Goal: Transaction & Acquisition: Purchase product/service

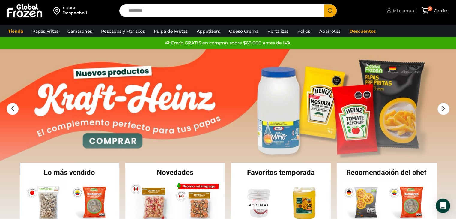
click at [400, 8] on span "Mi cuenta" at bounding box center [403, 11] width 23 height 6
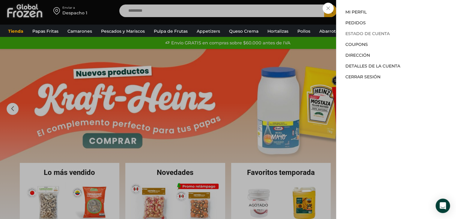
click at [372, 35] on link "Estado de Cuenta" at bounding box center [368, 33] width 44 height 5
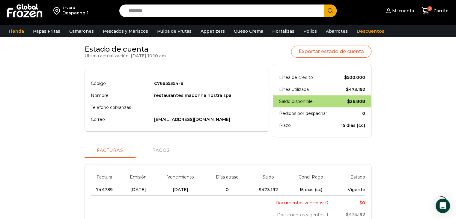
scroll to position [60, 0]
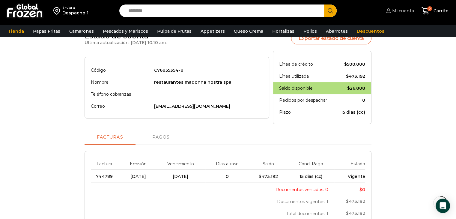
click at [404, 13] on span "Mi cuenta" at bounding box center [402, 11] width 23 height 6
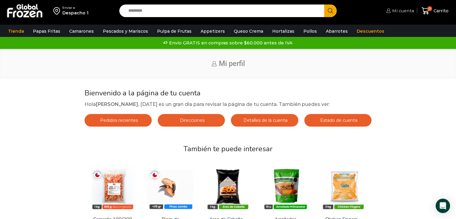
click at [401, 13] on span "Mi cuenta" at bounding box center [402, 11] width 23 height 6
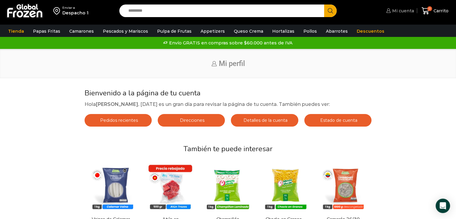
click at [398, 14] on link "Mi cuenta" at bounding box center [399, 11] width 29 height 12
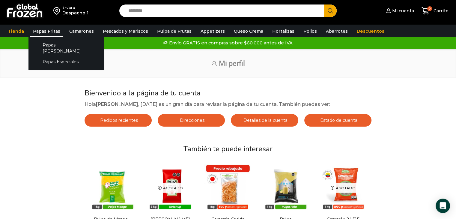
click at [53, 32] on link "Papas Fritas" at bounding box center [46, 31] width 33 height 11
click at [50, 44] on link "Papas [PERSON_NAME]" at bounding box center [67, 47] width 64 height 17
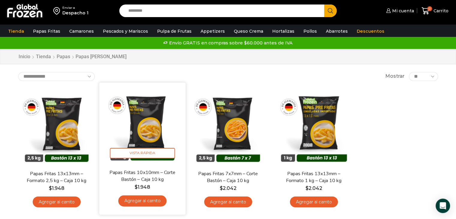
click at [140, 201] on link "Agregar al carrito" at bounding box center [142, 200] width 48 height 11
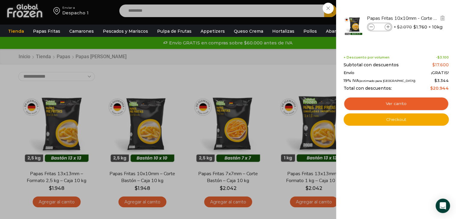
click at [388, 29] on span at bounding box center [388, 27] width 7 height 7
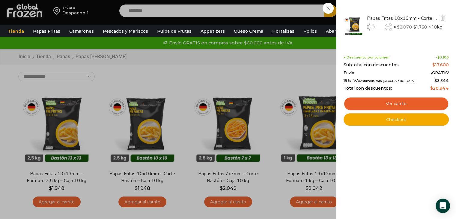
type input "*"
click at [388, 29] on span at bounding box center [388, 27] width 7 height 7
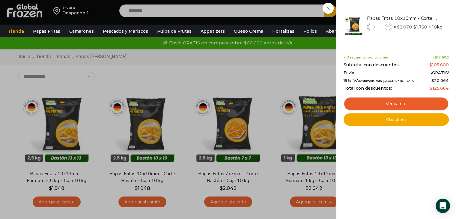
click at [388, 29] on span at bounding box center [388, 27] width 7 height 7
type input "**"
click at [420, 18] on div "11 [GEOGRAPHIC_DATA] 11 11 Shopping Cart" at bounding box center [435, 11] width 30 height 14
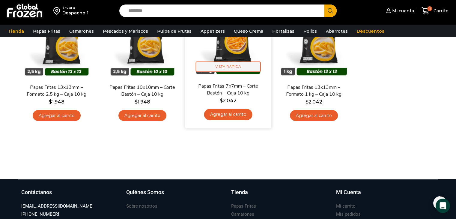
scroll to position [90, 0]
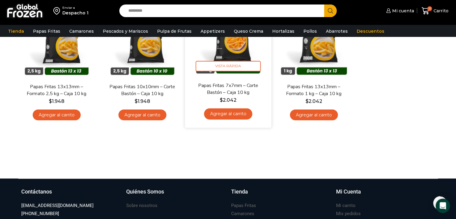
click at [227, 118] on link "Agregar al carrito" at bounding box center [228, 113] width 48 height 11
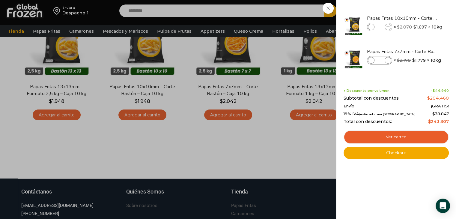
click at [420, 18] on div "12 [GEOGRAPHIC_DATA] 12 12 Shopping Cart" at bounding box center [435, 11] width 30 height 14
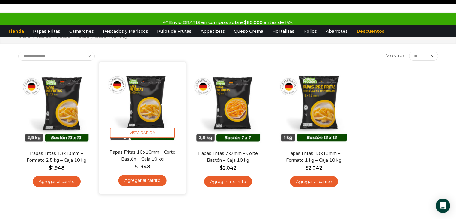
scroll to position [0, 0]
